Goal: Transaction & Acquisition: Obtain resource

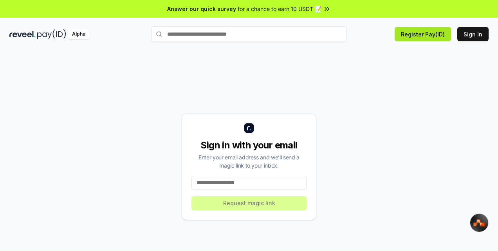
click at [431, 35] on button "Register Pay(ID)" at bounding box center [423, 34] width 56 height 14
click at [319, 9] on span "for a chance to earn 10 USDT 📝" at bounding box center [280, 9] width 84 height 8
click at [473, 34] on button "Sign In" at bounding box center [472, 34] width 31 height 14
click at [224, 185] on input at bounding box center [249, 183] width 115 height 14
type input "**********"
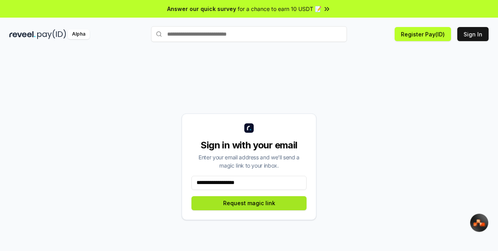
click at [247, 206] on button "Request magic link" at bounding box center [249, 203] width 115 height 14
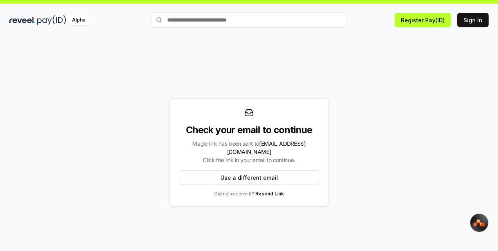
scroll to position [22, 0]
